Goal: Task Accomplishment & Management: Manage account settings

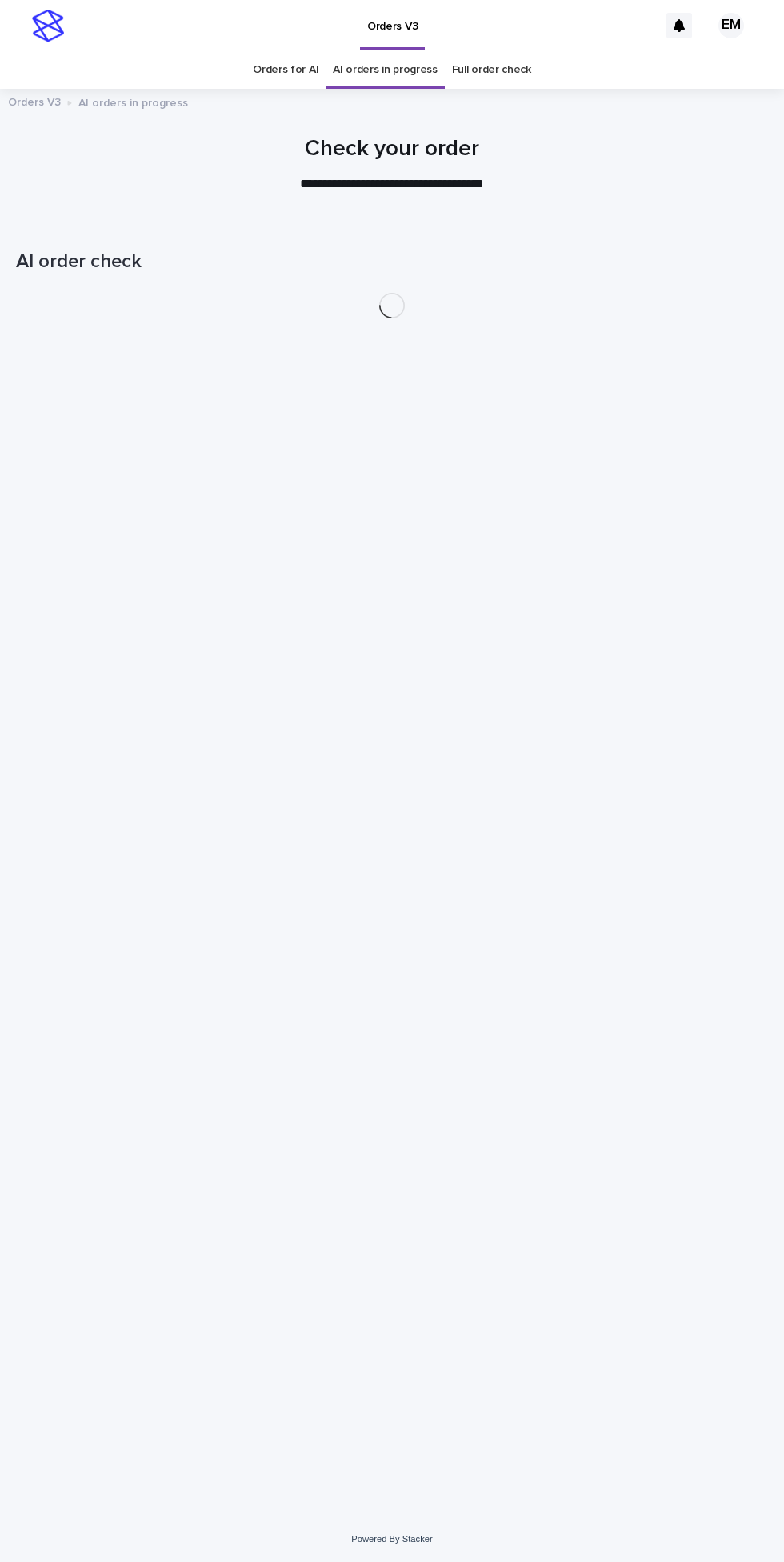
scroll to position [51, 0]
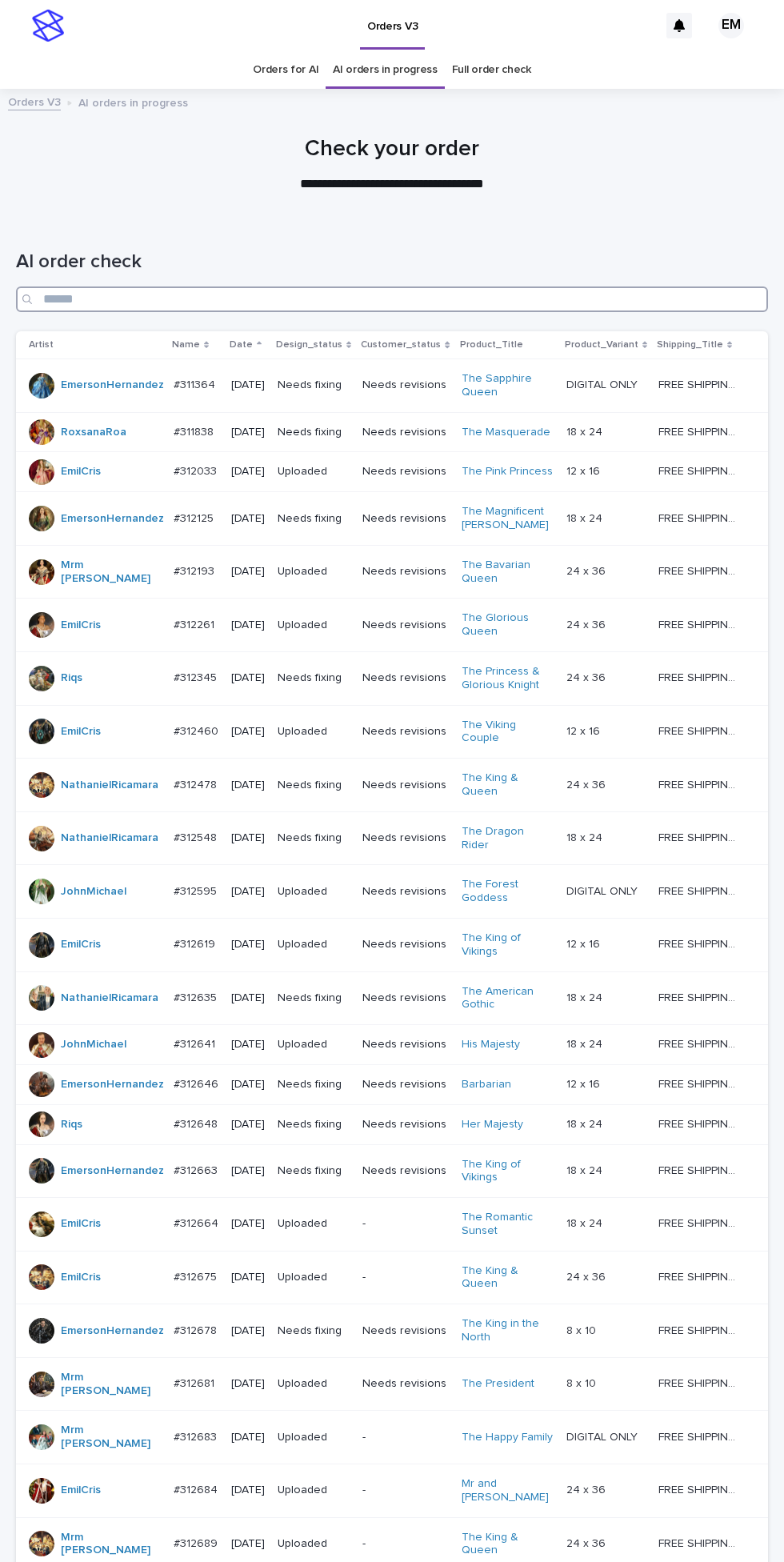
click at [550, 286] on input "Search" at bounding box center [392, 299] width 752 height 26
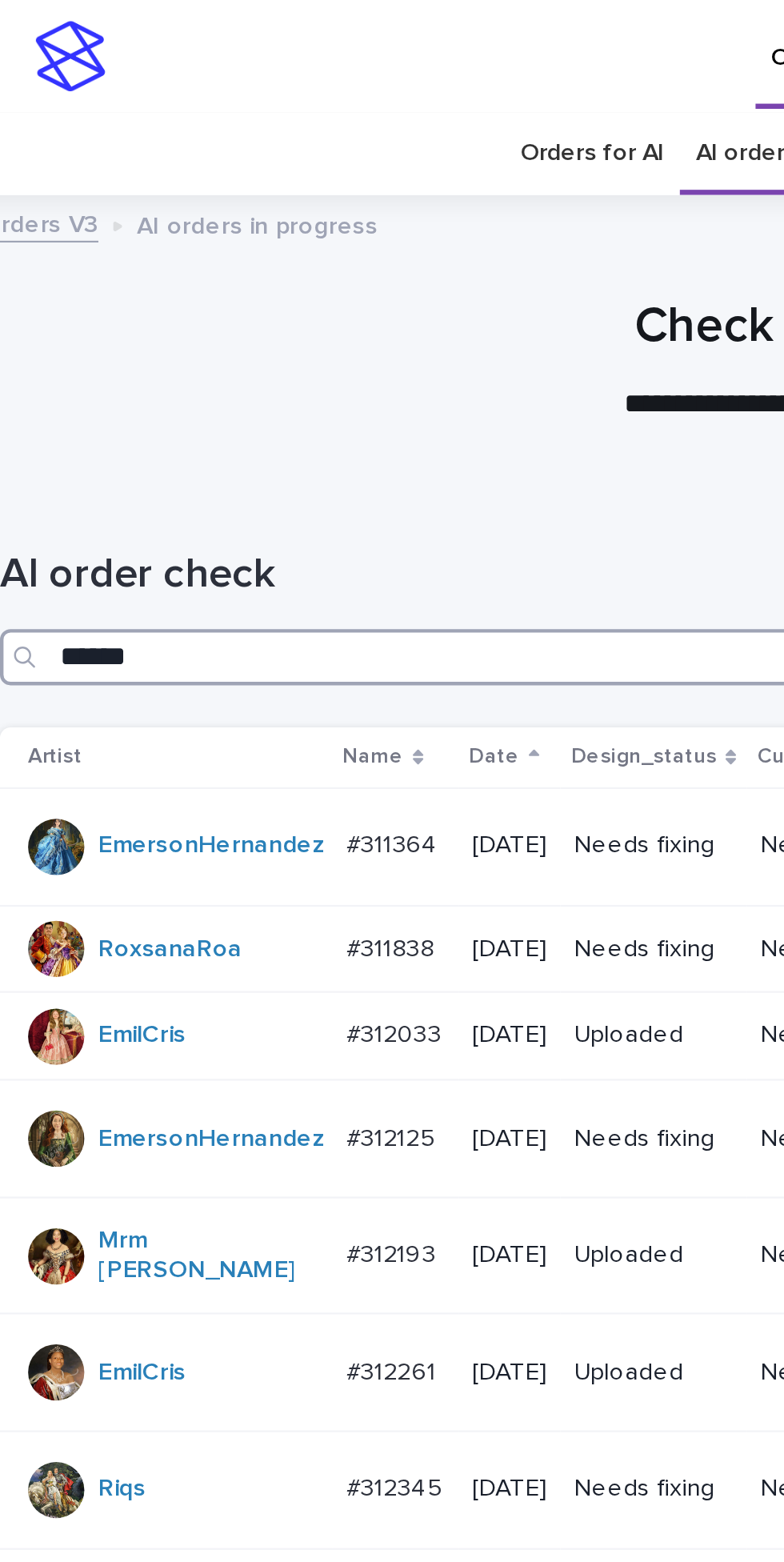
type input "*******"
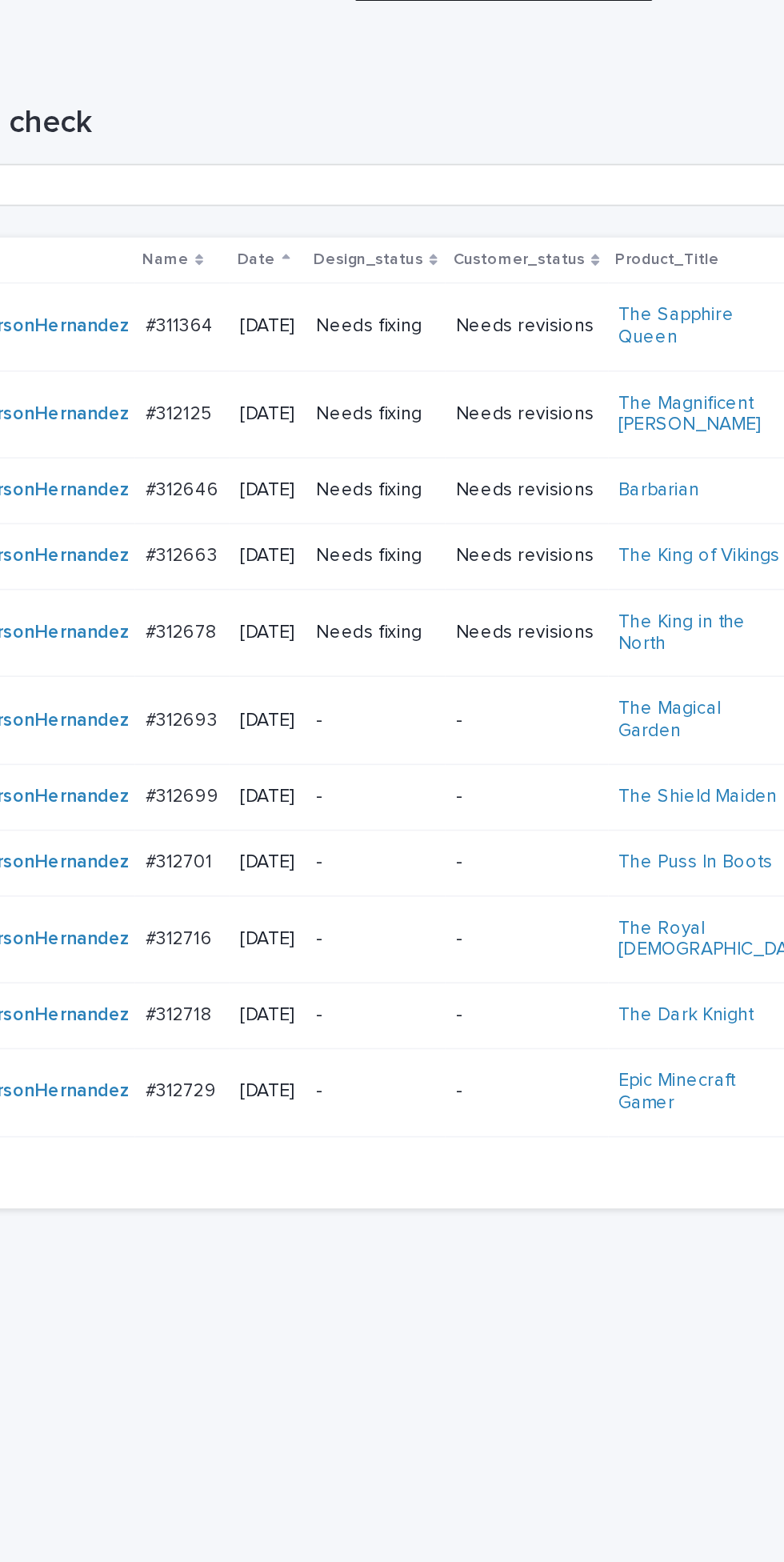
click at [333, 372] on div "Needs fixing" at bounding box center [313, 385] width 72 height 27
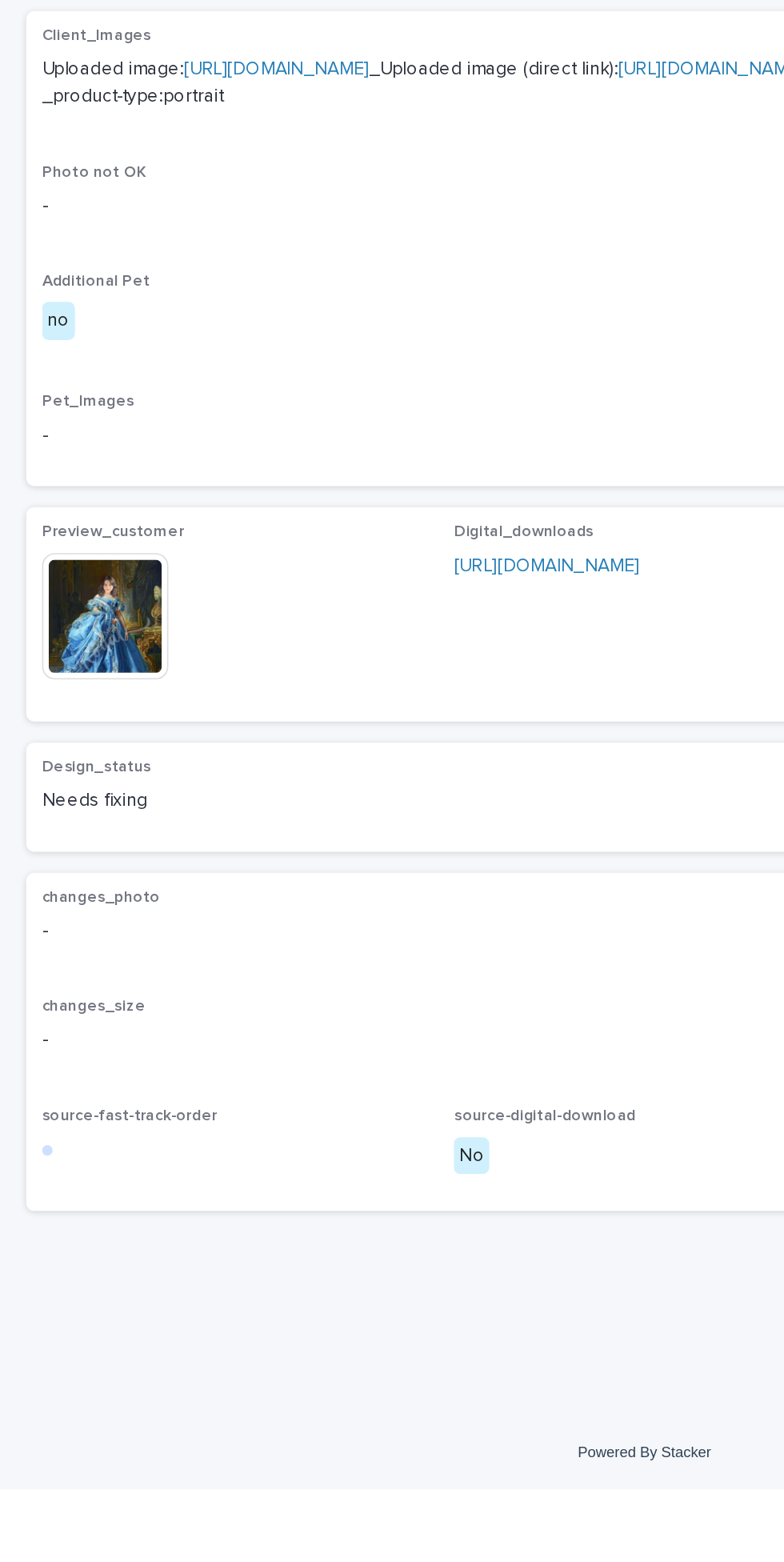
click at [85, 1050] on img at bounding box center [64, 1031] width 76 height 77
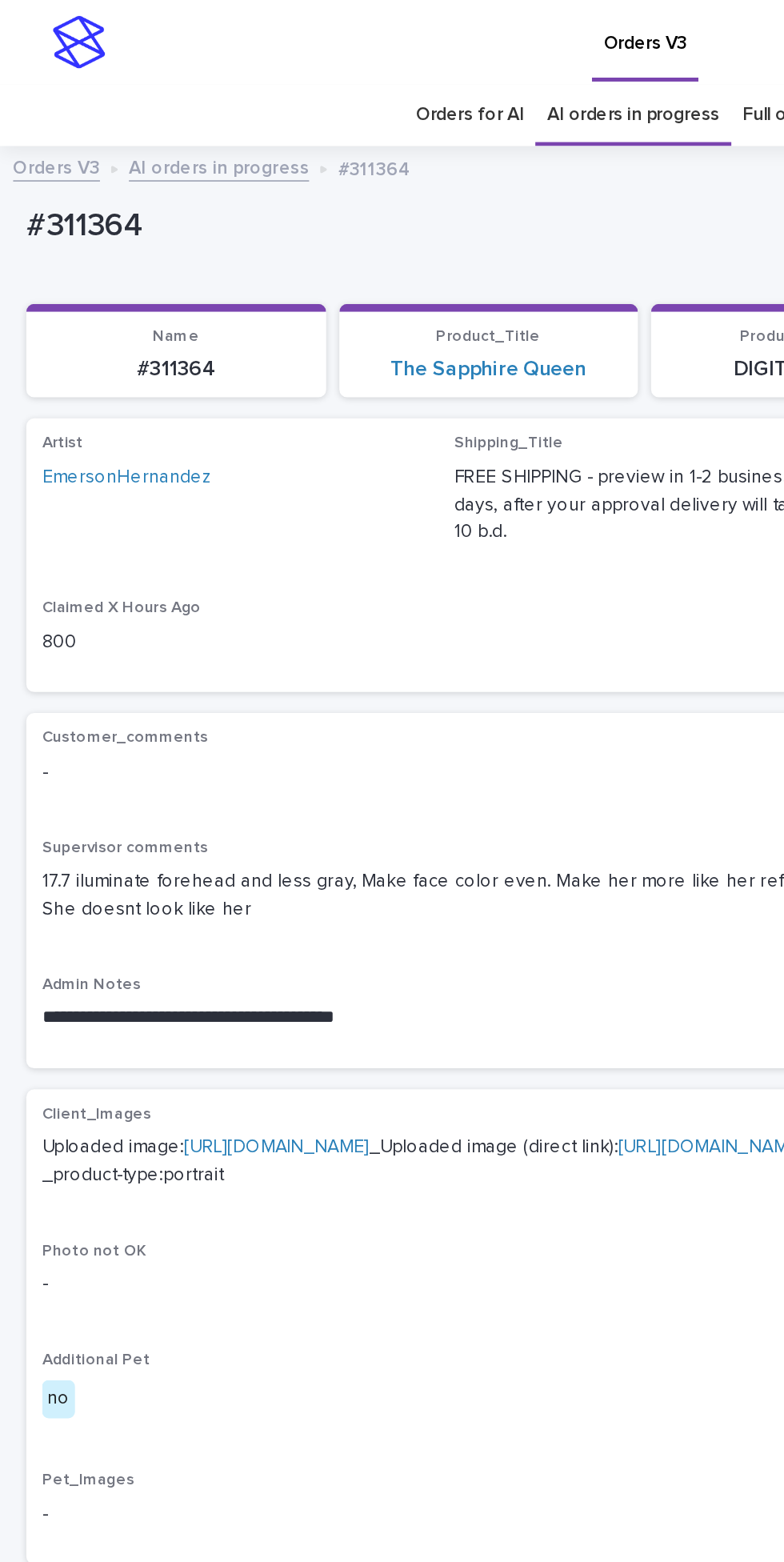
click at [224, 692] on link "[URL][DOMAIN_NAME]" at bounding box center [169, 697] width 113 height 11
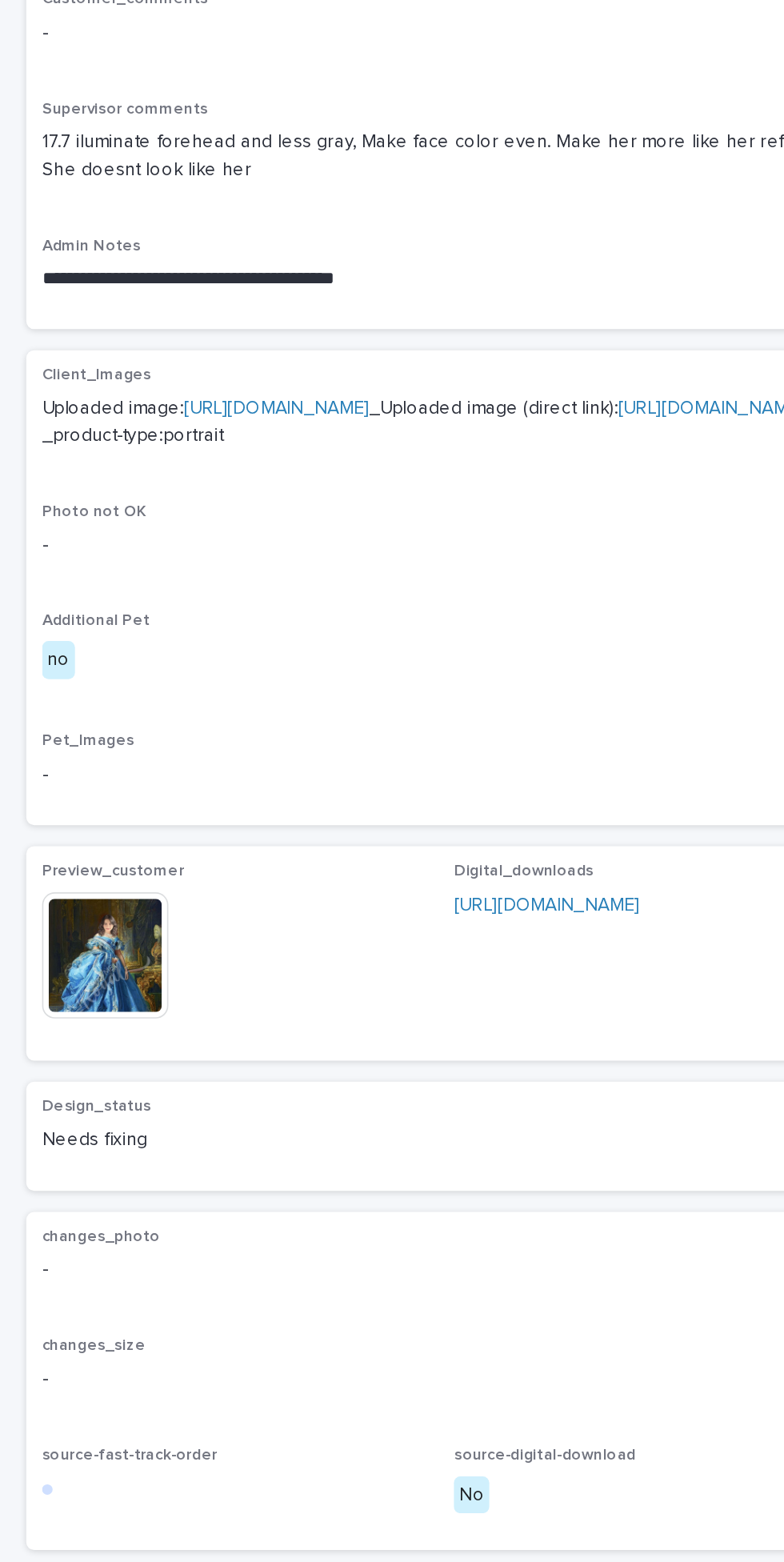
click at [78, 1070] on img at bounding box center [64, 1031] width 76 height 77
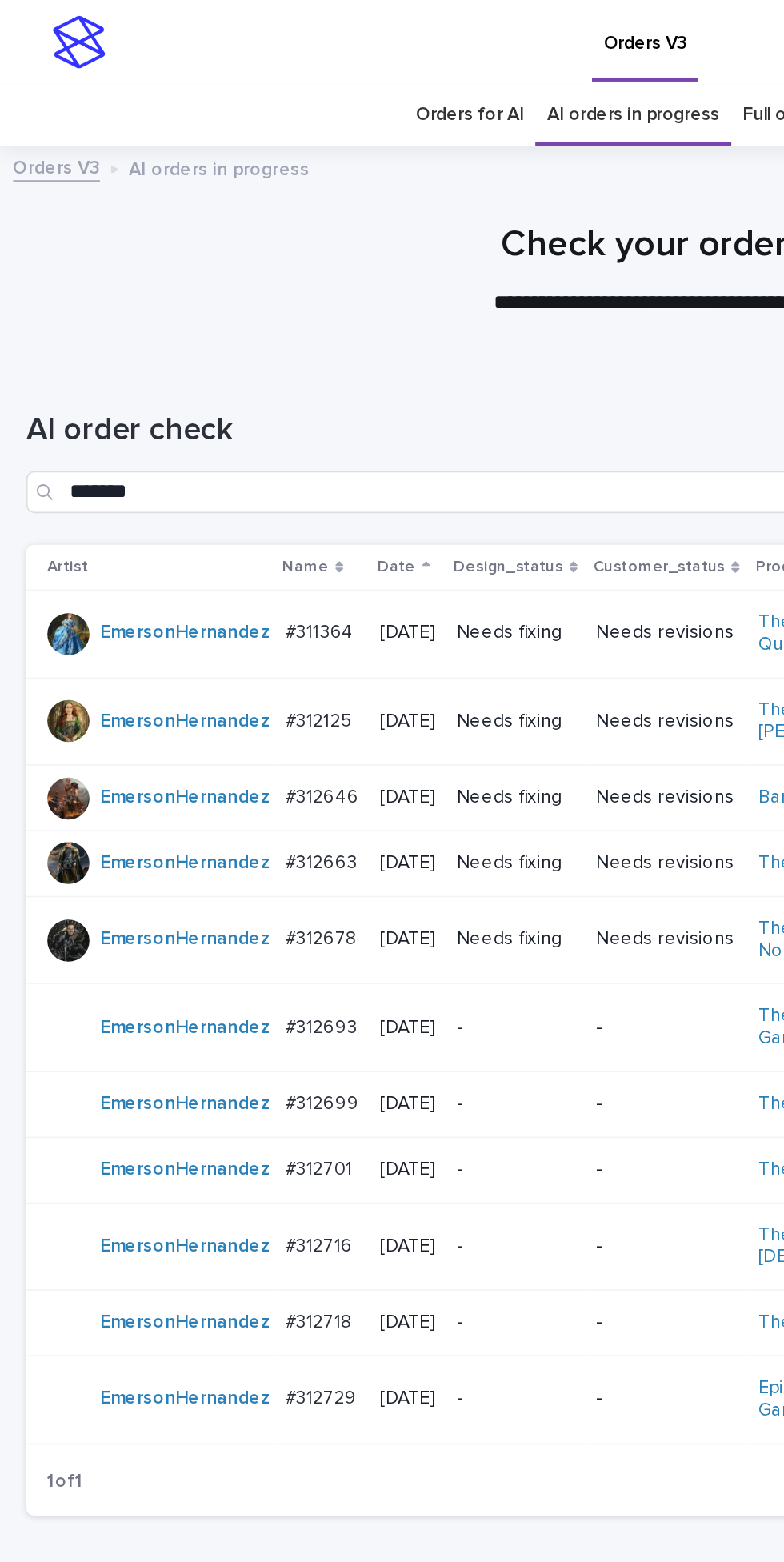
scroll to position [51, 0]
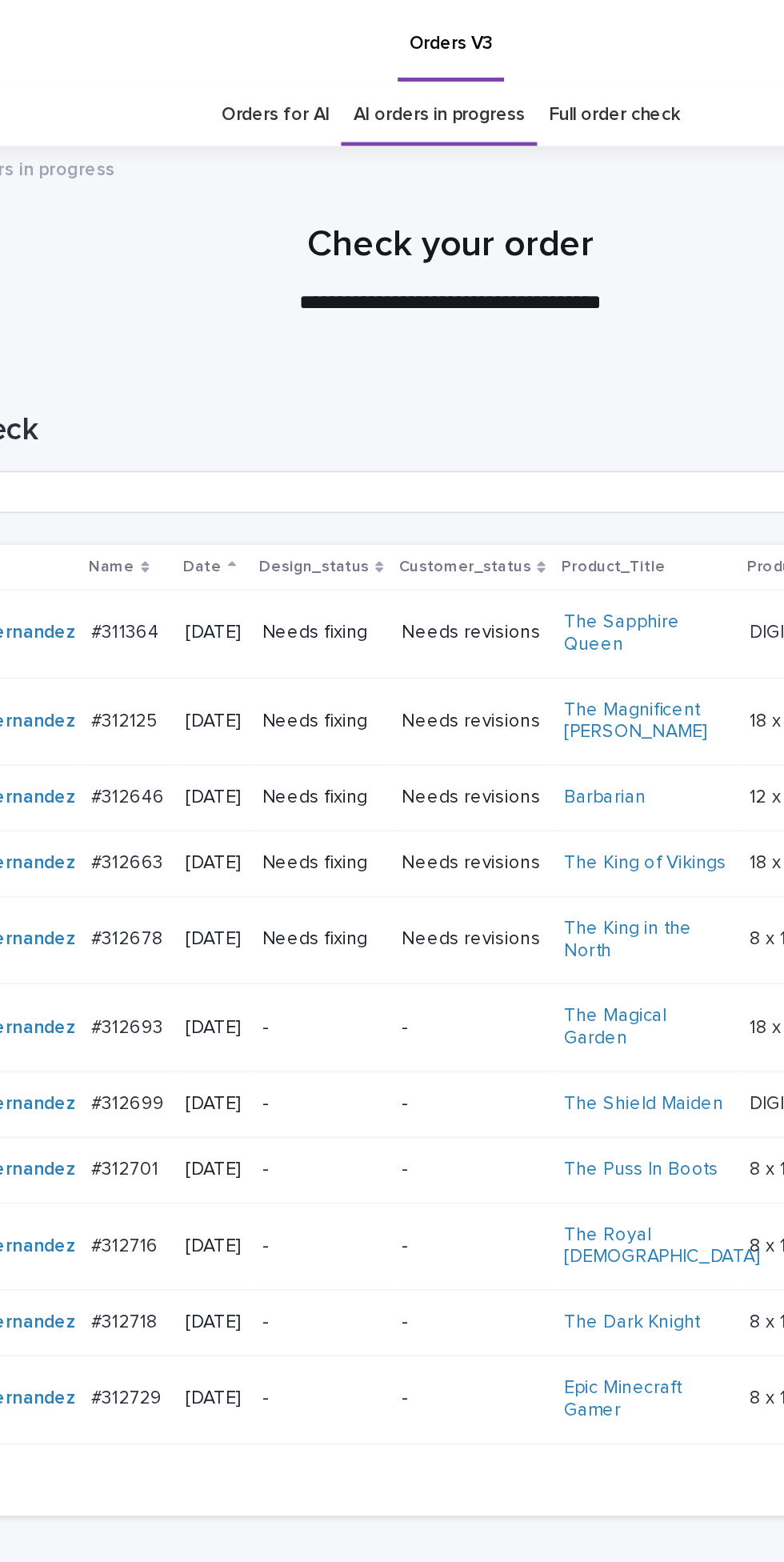
click at [346, 426] on div "Needs fixing" at bounding box center [313, 439] width 72 height 27
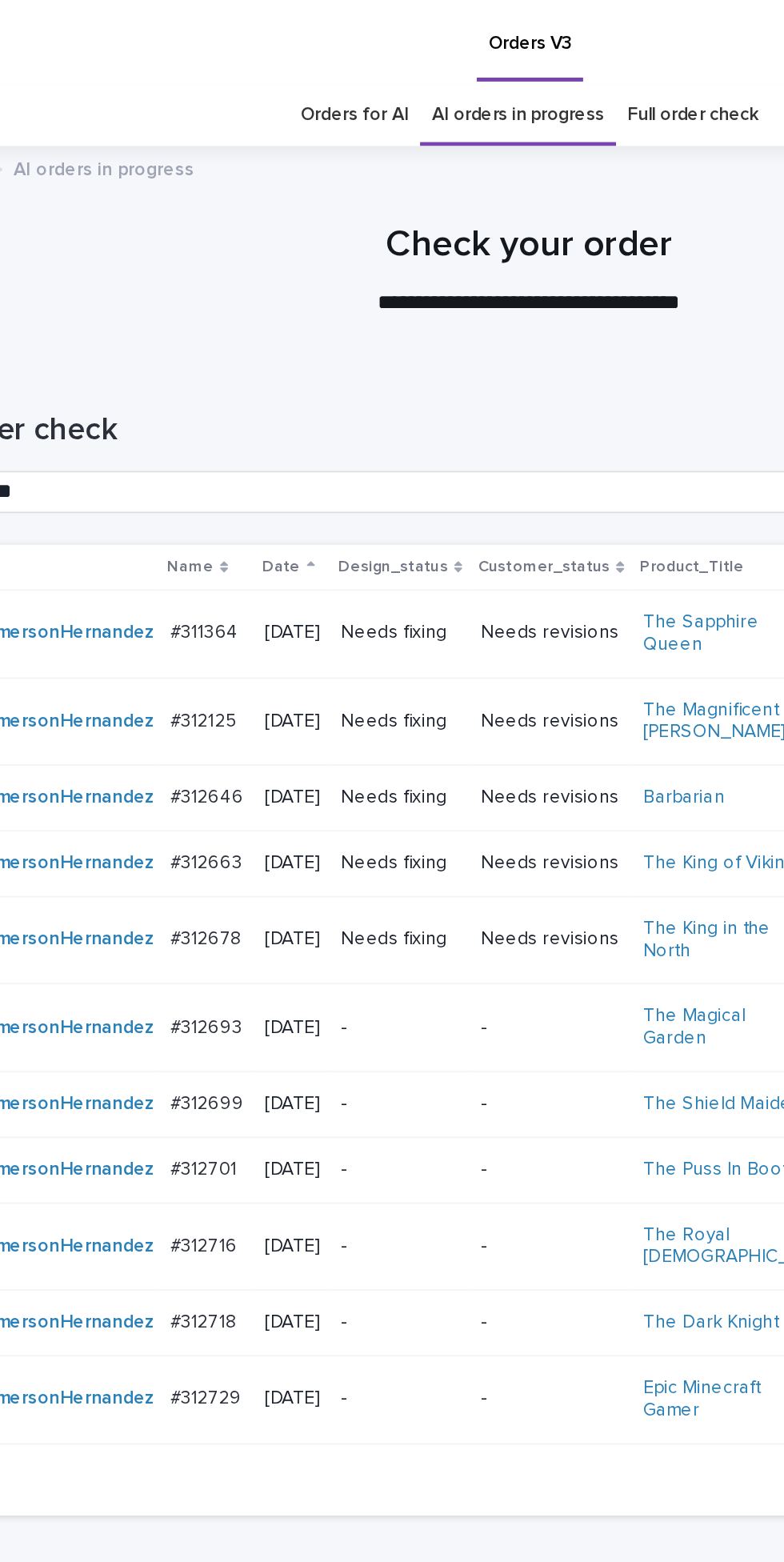
click at [317, 472] on div "Needs fixing" at bounding box center [313, 486] width 72 height 27
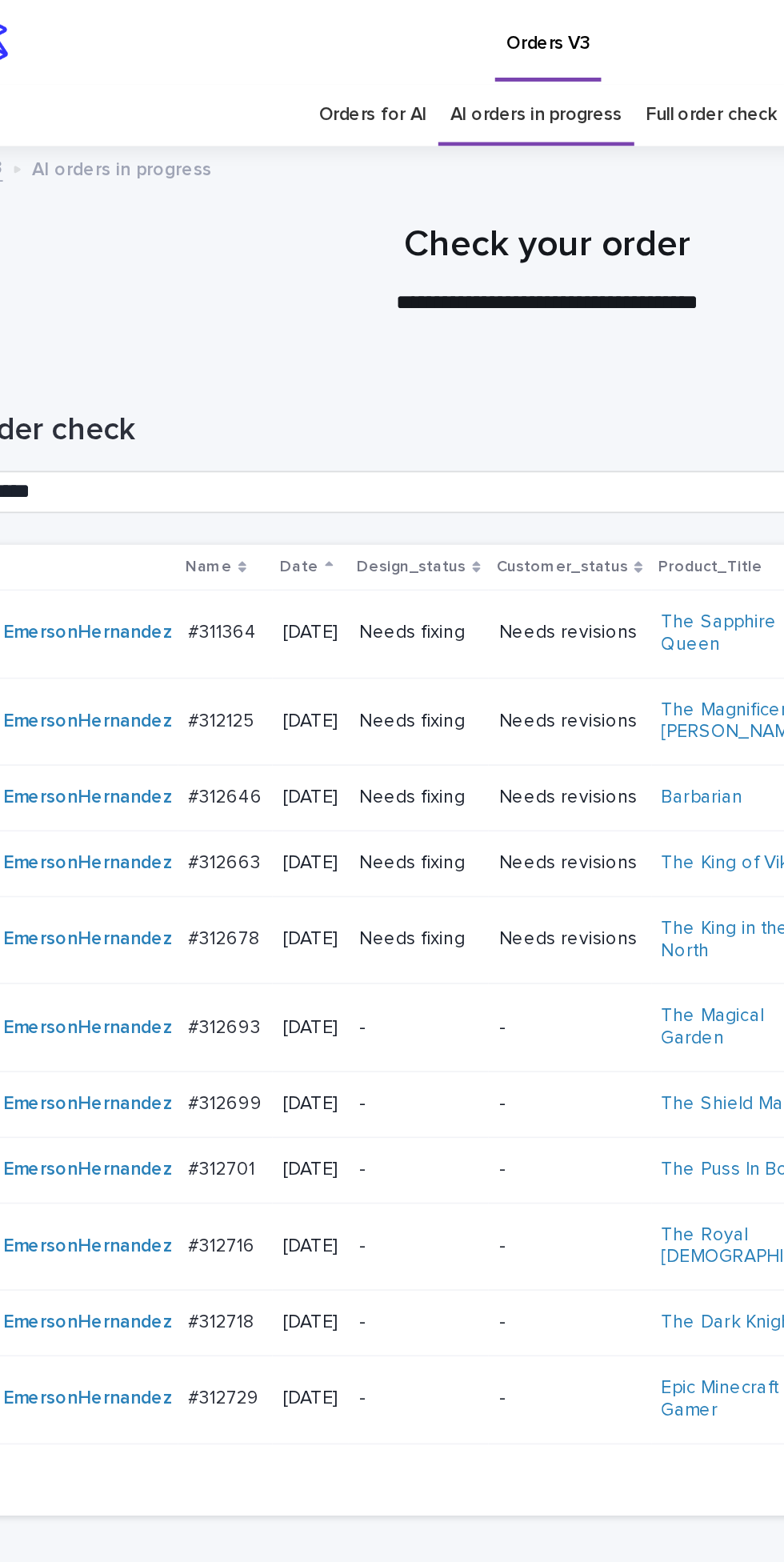
click at [321, 519] on p "Needs fixing" at bounding box center [313, 526] width 72 height 13
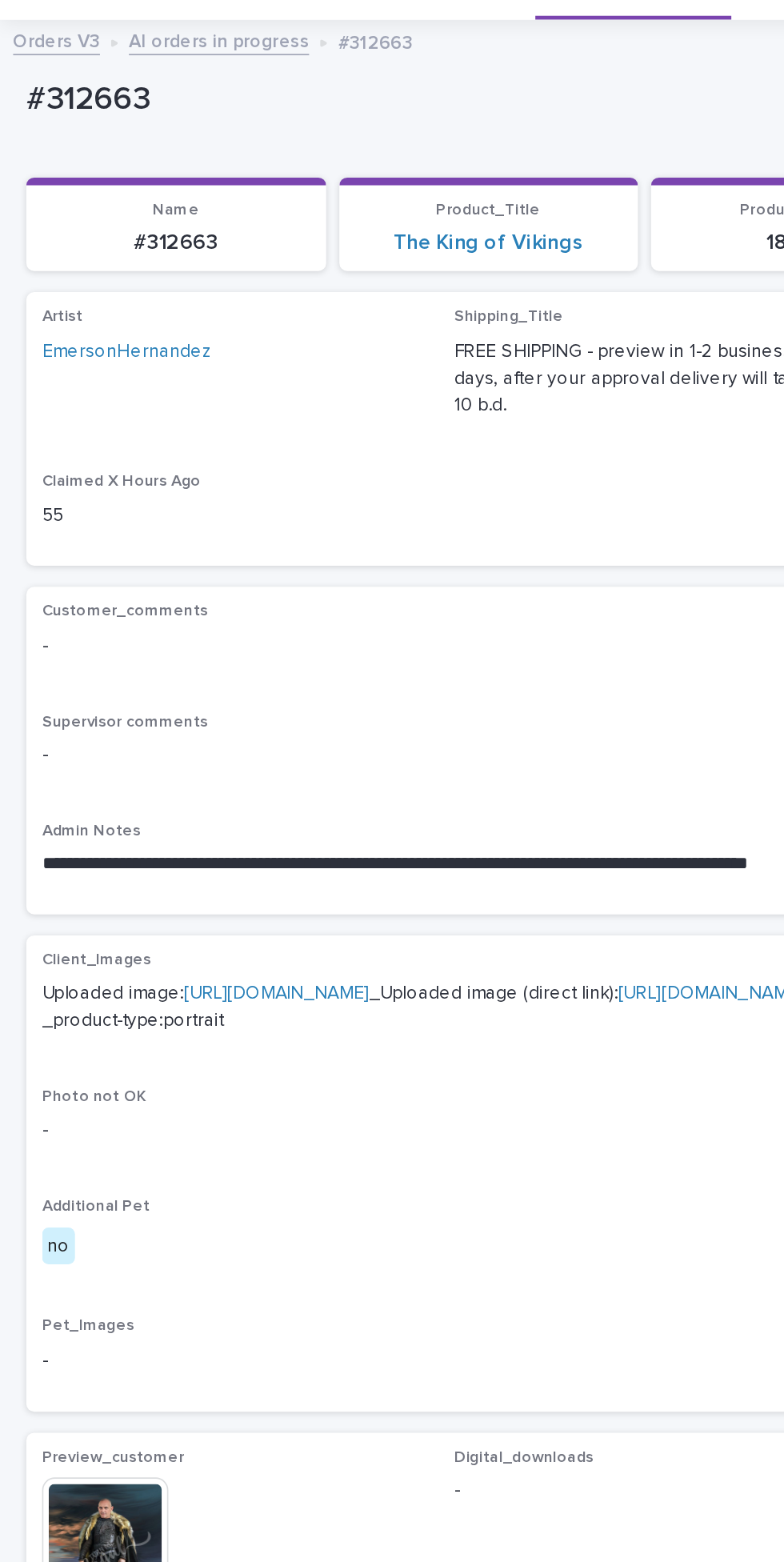
click at [72, 1021] on img at bounding box center [64, 1014] width 76 height 77
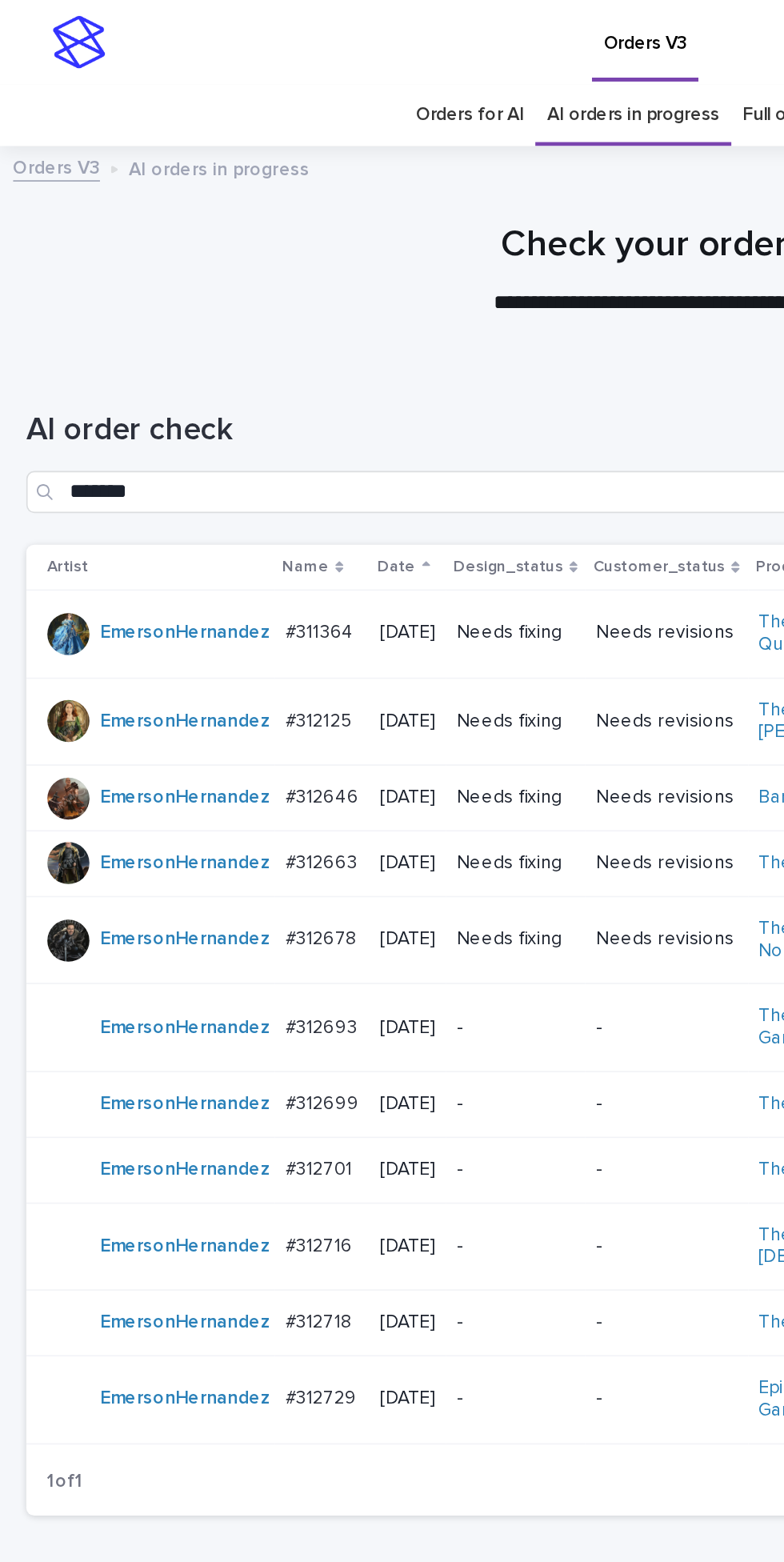
click at [331, 565] on p "Needs fixing" at bounding box center [313, 571] width 72 height 13
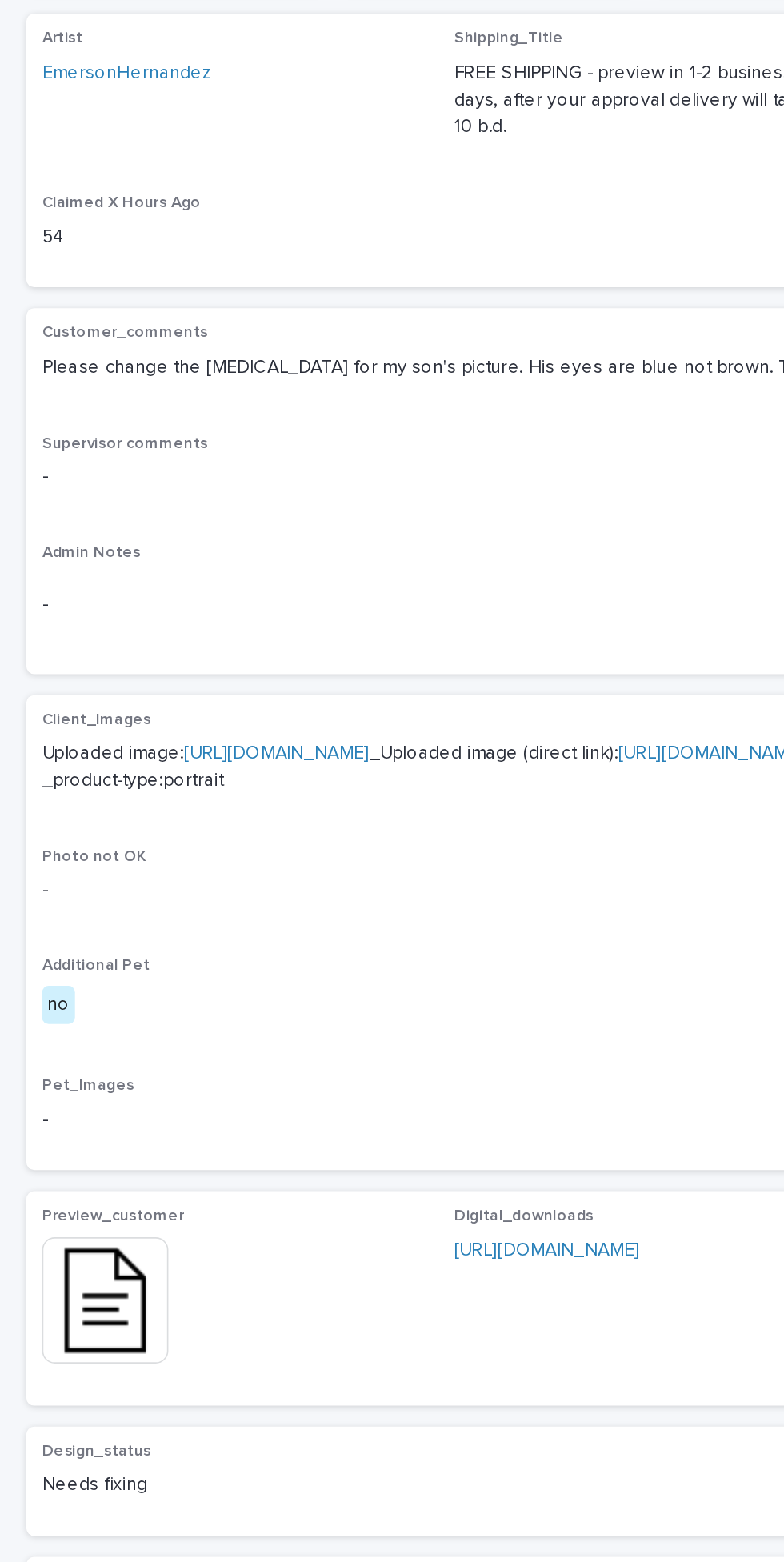
click at [74, 1075] on img at bounding box center [64, 1037] width 76 height 77
